Goal: Task Accomplishment & Management: Manage account settings

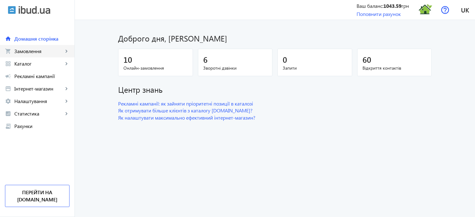
click at [44, 47] on link "shopping_cart Замовлення keyboard_arrow_right" at bounding box center [37, 51] width 75 height 12
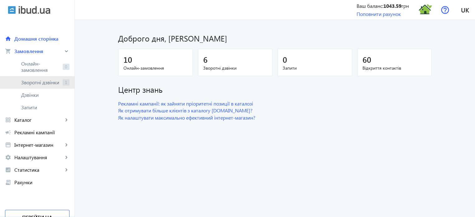
click at [49, 83] on span "Зворотні дзвінки" at bounding box center [40, 82] width 39 height 6
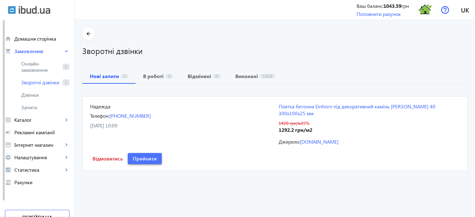
click at [138, 155] on span "Прийняти" at bounding box center [145, 158] width 24 height 7
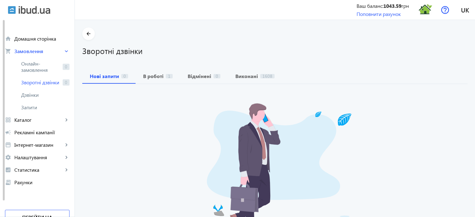
click at [138, 153] on div "Нажаль, на даний момент нових зворотніх дзвінків немає" at bounding box center [275, 183] width 386 height 175
click at [153, 74] on b "В роботі" at bounding box center [153, 76] width 21 height 5
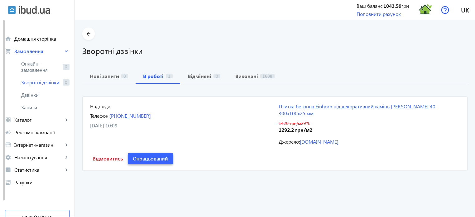
click at [155, 155] on span "Опрацьований" at bounding box center [150, 158] width 35 height 7
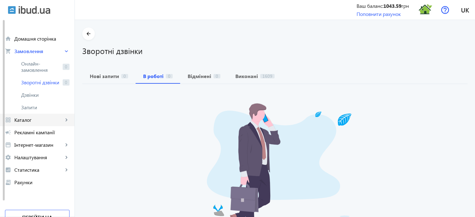
click at [46, 122] on span "Каталог" at bounding box center [38, 120] width 49 height 6
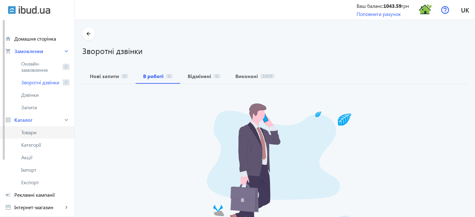
click at [35, 136] on link "Товари" at bounding box center [37, 132] width 75 height 12
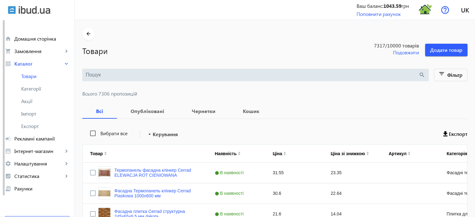
click at [91, 80] on div "search" at bounding box center [255, 75] width 347 height 12
click at [90, 74] on input "search" at bounding box center [252, 74] width 333 height 7
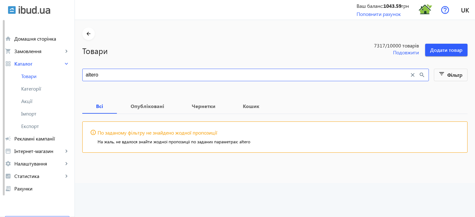
type input "altero"
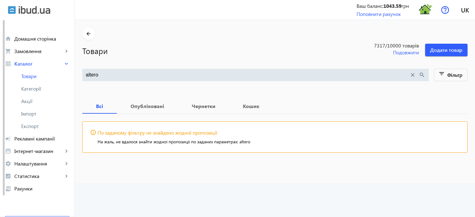
click at [412, 74] on mat-icon "close" at bounding box center [413, 74] width 7 height 7
